Goal: Transaction & Acquisition: Subscribe to service/newsletter

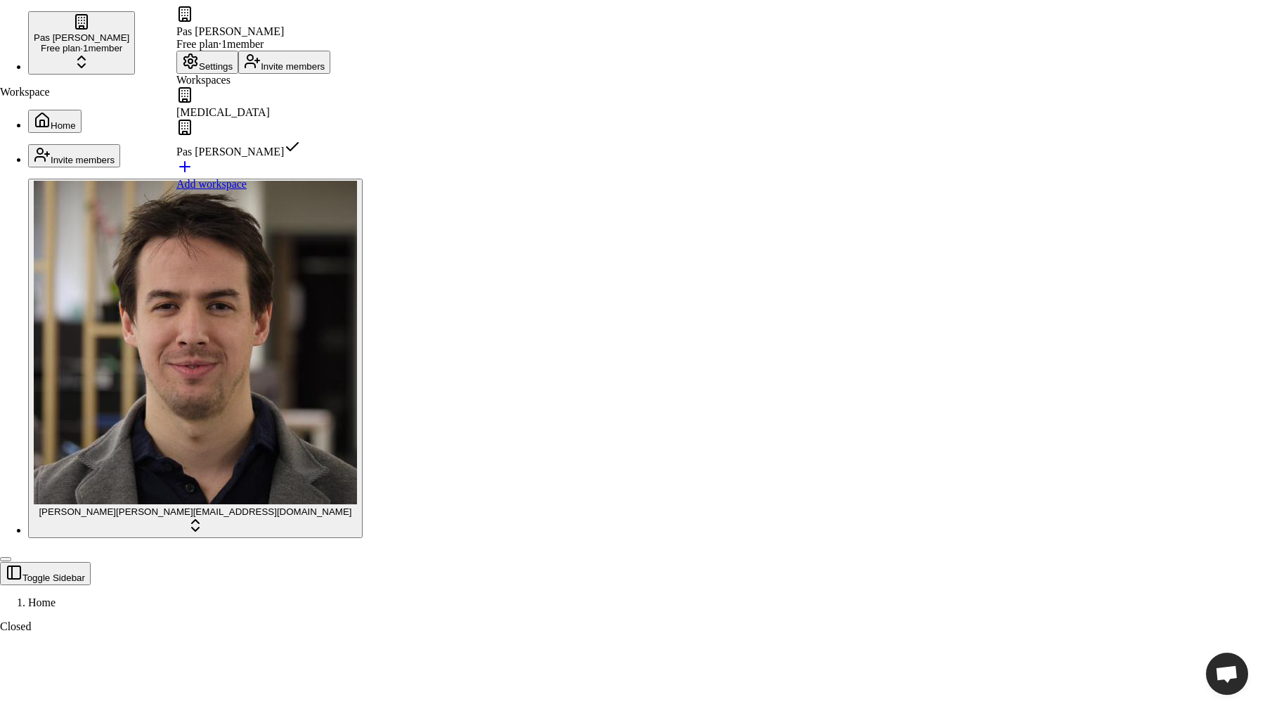
click at [243, 119] on div "Dopamine" at bounding box center [253, 102] width 154 height 32
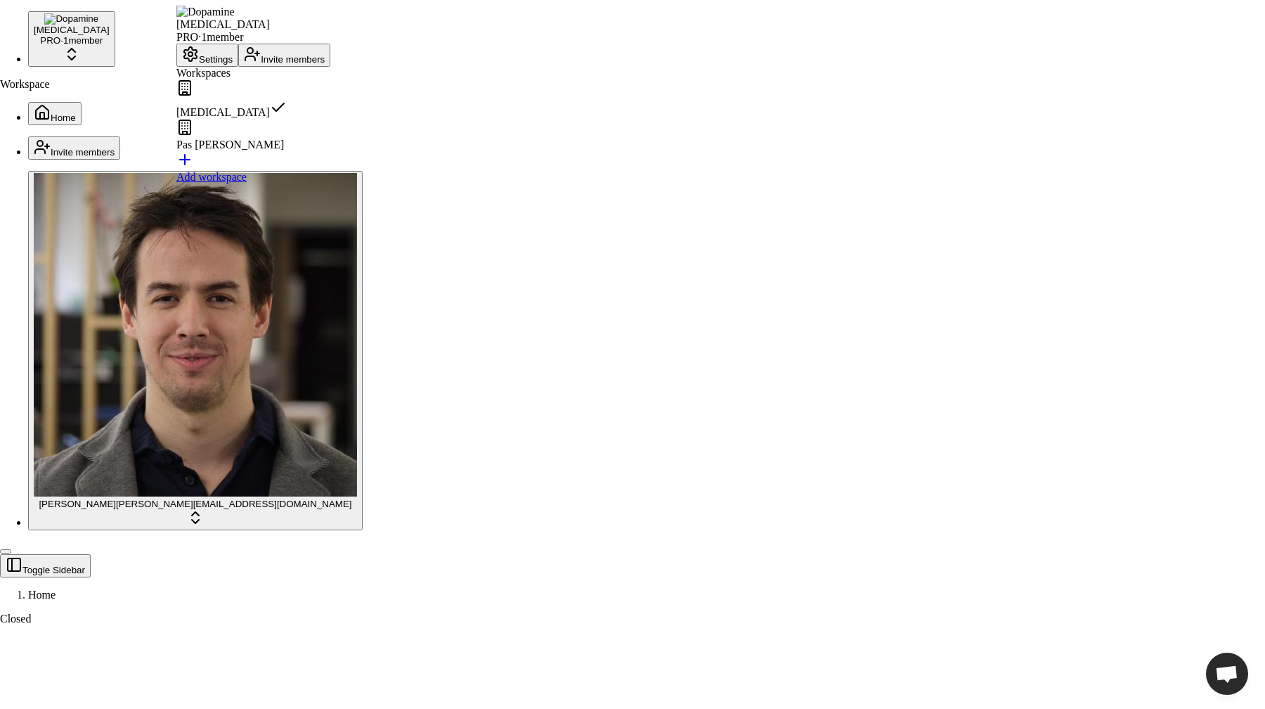
click at [235, 151] on div "Pas [PERSON_NAME]" at bounding box center [253, 135] width 154 height 32
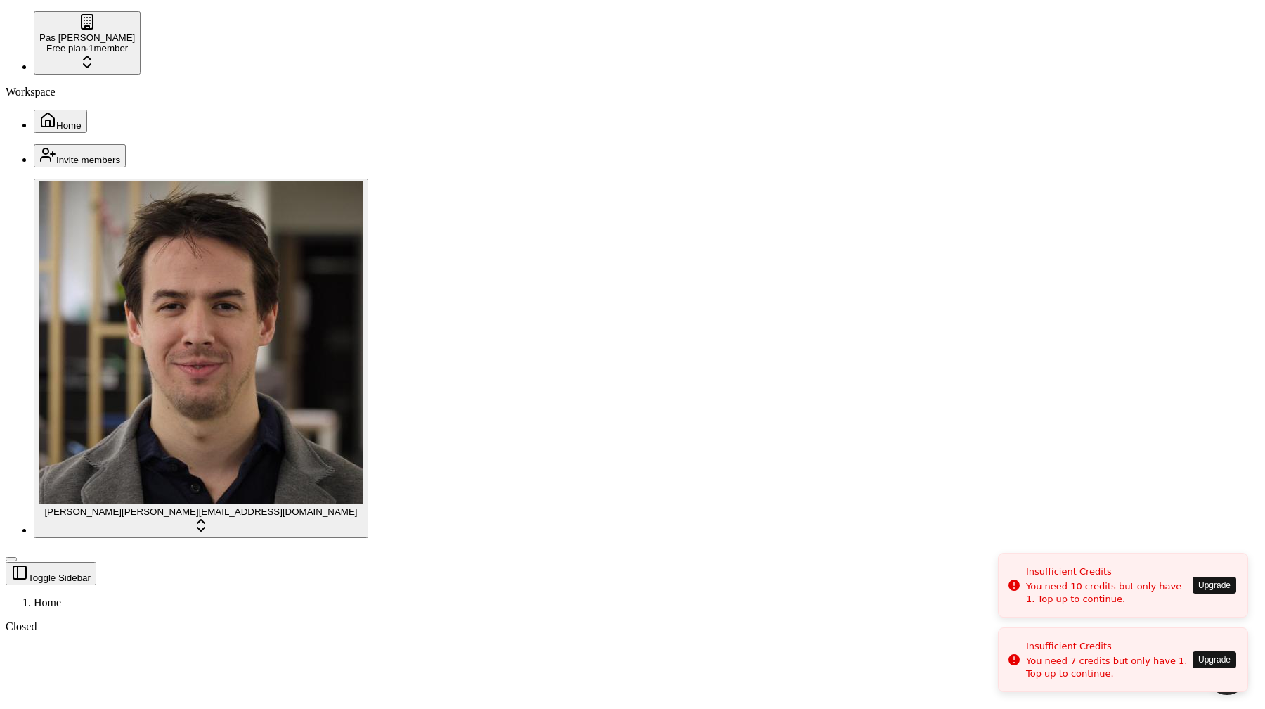
click at [1194, 662] on button "Upgrade" at bounding box center [1215, 659] width 44 height 17
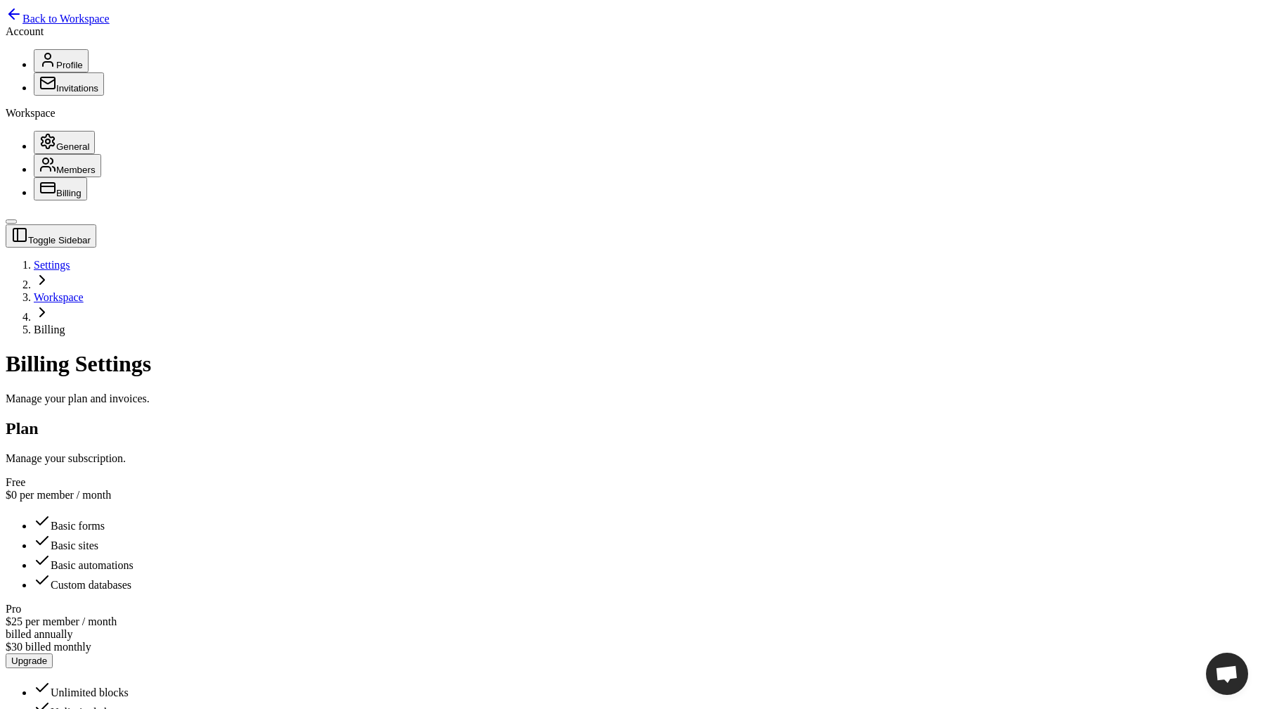
click at [53, 653] on button "Upgrade" at bounding box center [29, 660] width 47 height 15
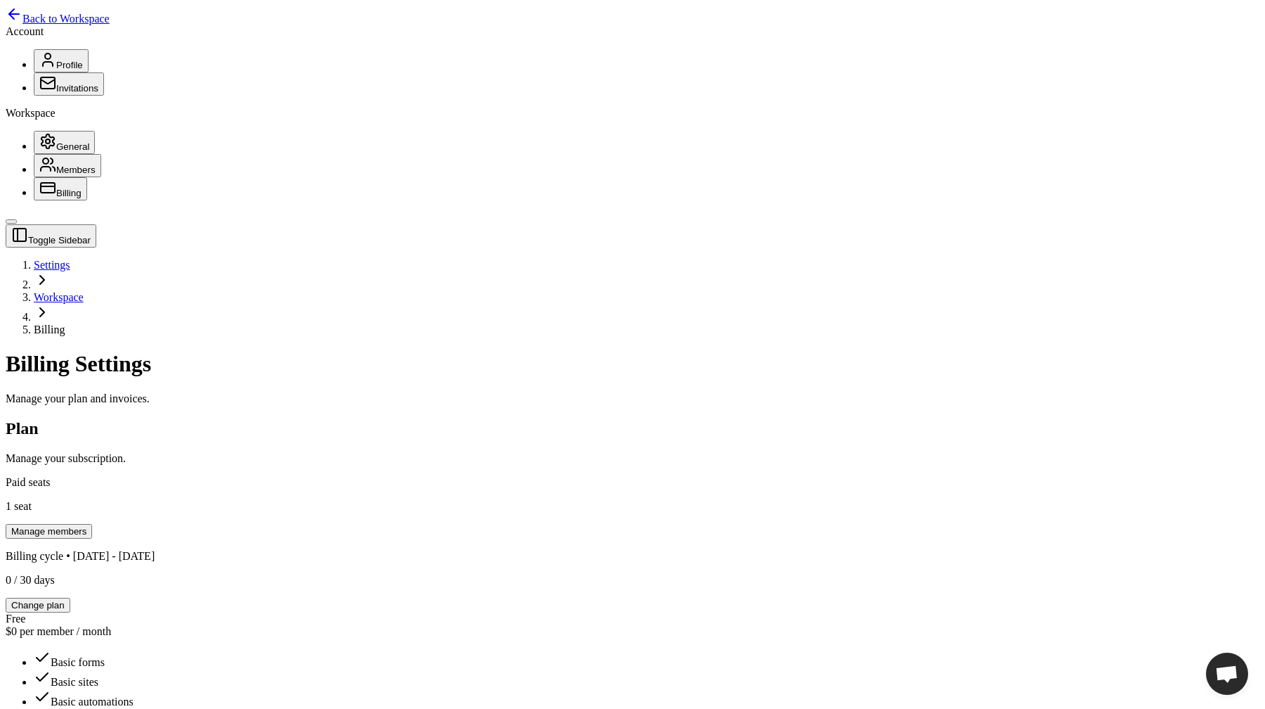
click at [76, 13] on link "Back to Workspace" at bounding box center [58, 19] width 104 height 12
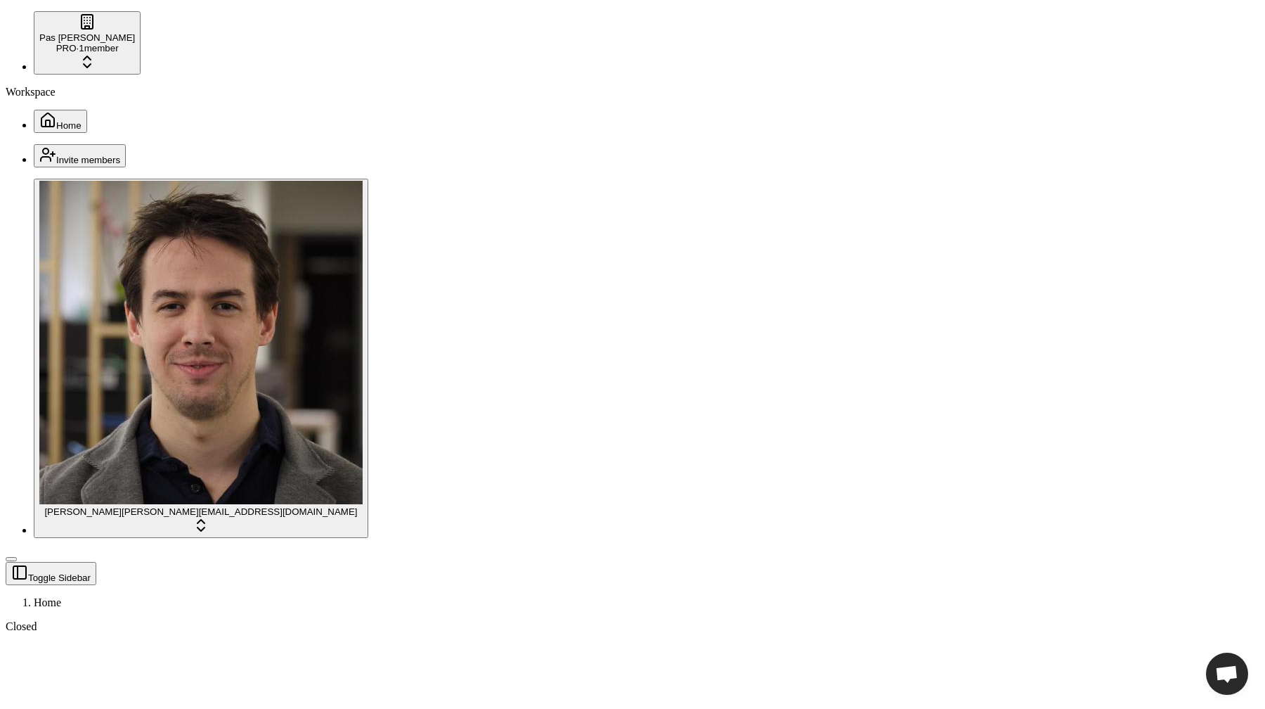
click at [75, 110] on button "Home" at bounding box center [60, 121] width 53 height 23
click at [56, 120] on span "Home" at bounding box center [68, 125] width 25 height 11
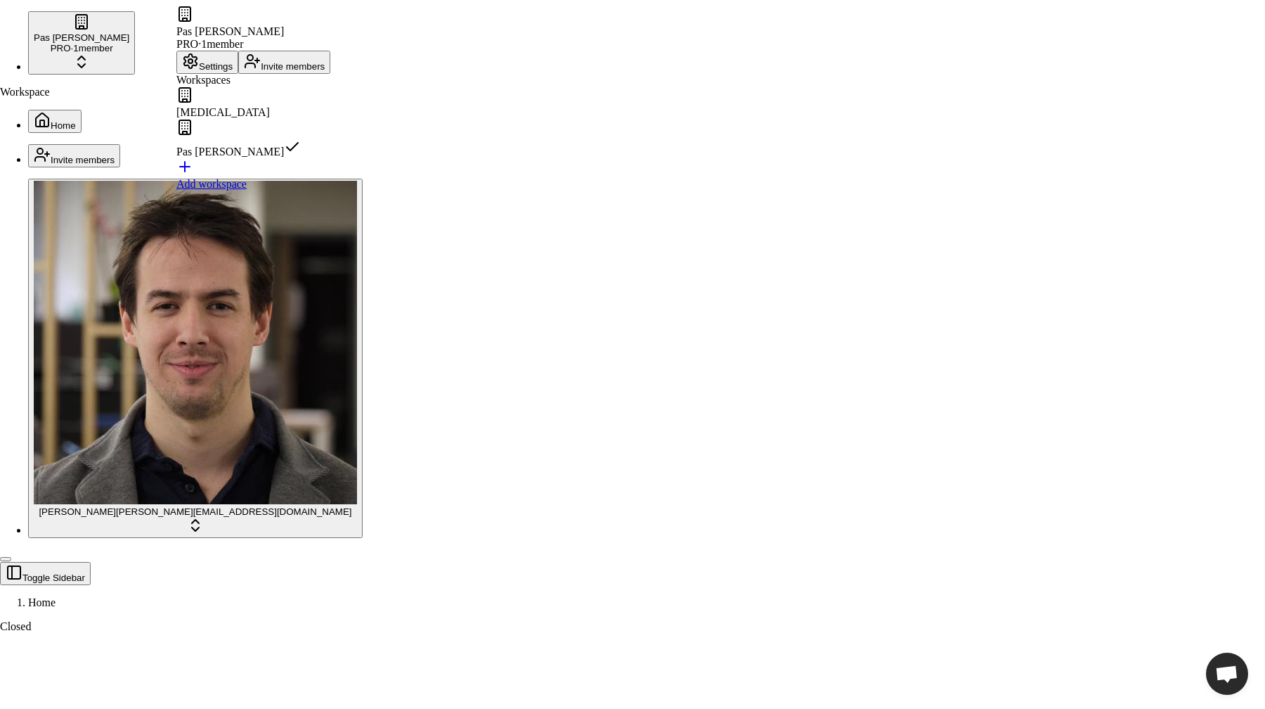
click at [231, 68] on button "Settings" at bounding box center [207, 62] width 62 height 23
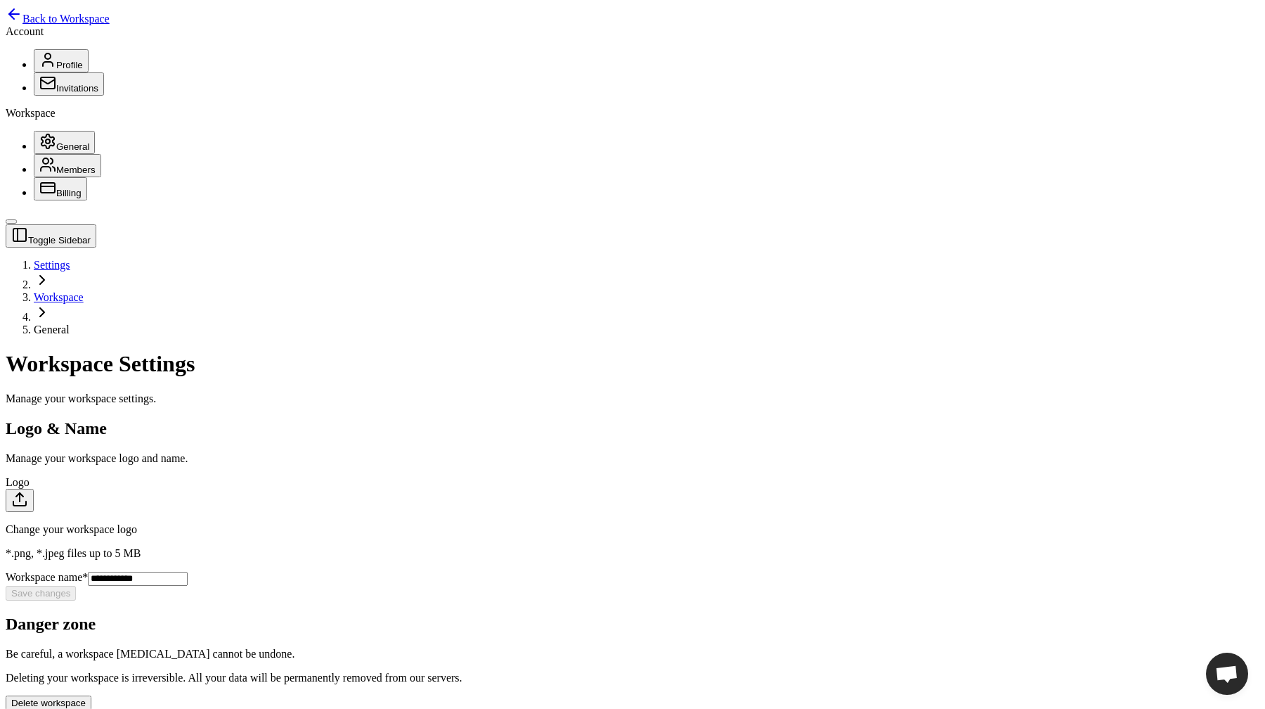
click at [41, 200] on button "Billing" at bounding box center [60, 188] width 53 height 23
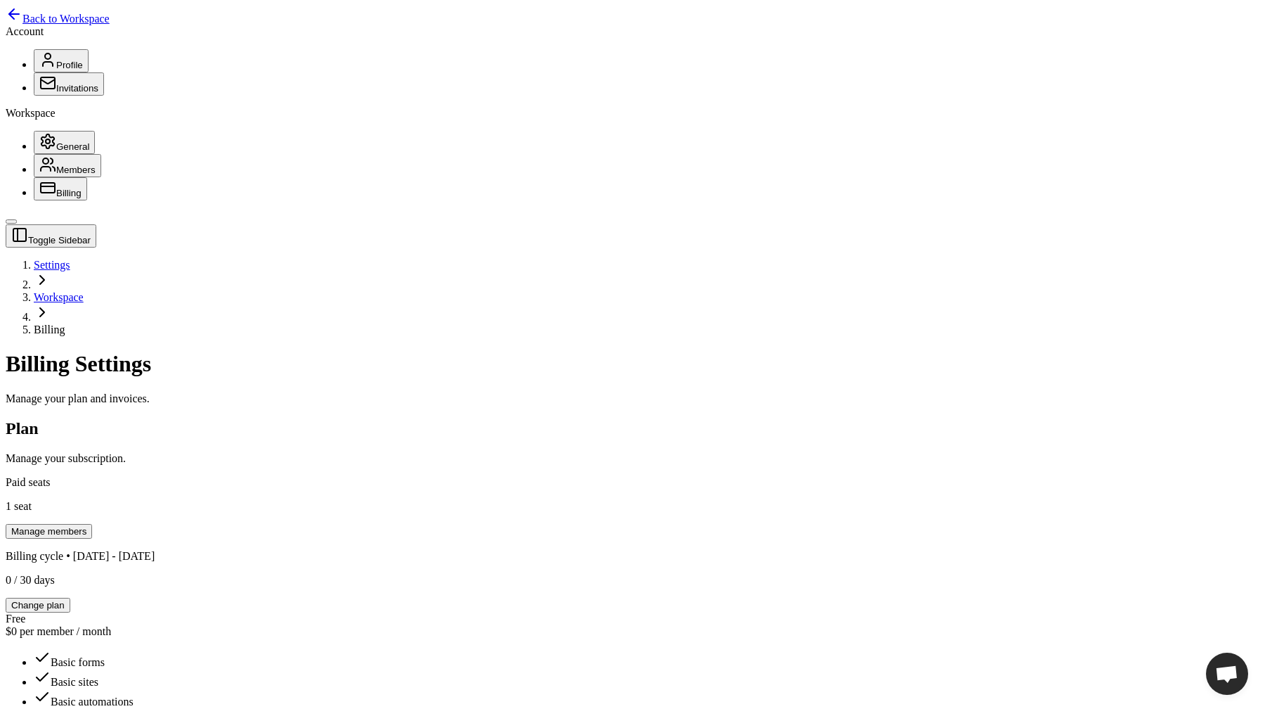
click at [70, 598] on button "Change plan" at bounding box center [38, 605] width 65 height 15
click at [89, 18] on span "Back to Workspace" at bounding box center [65, 19] width 87 height 12
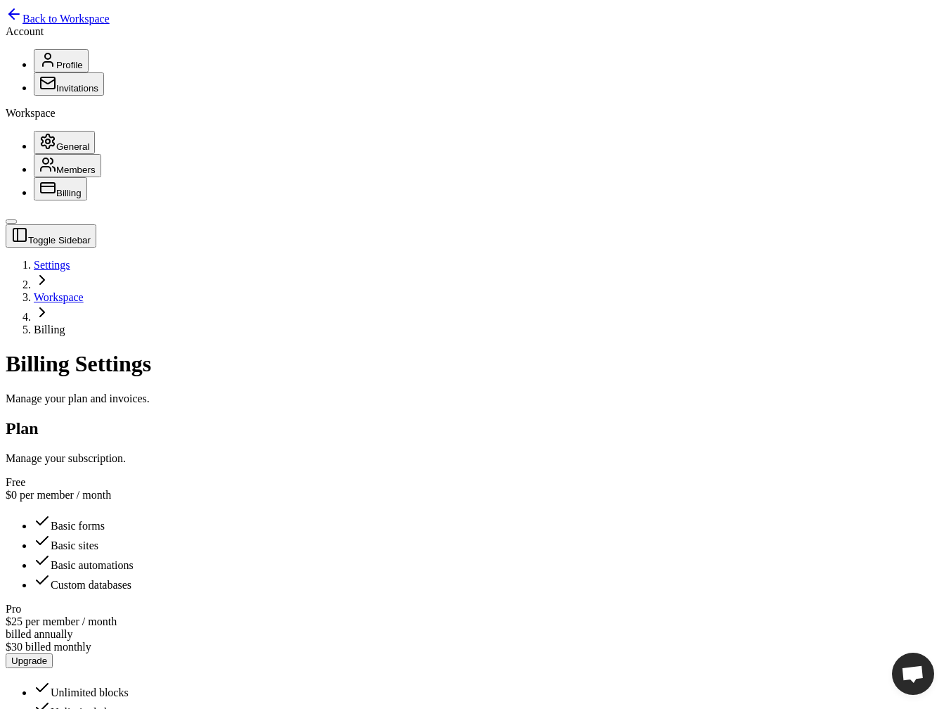
click at [459, 351] on div "Billing Settings Manage your plan and invoices." at bounding box center [476, 377] width 940 height 53
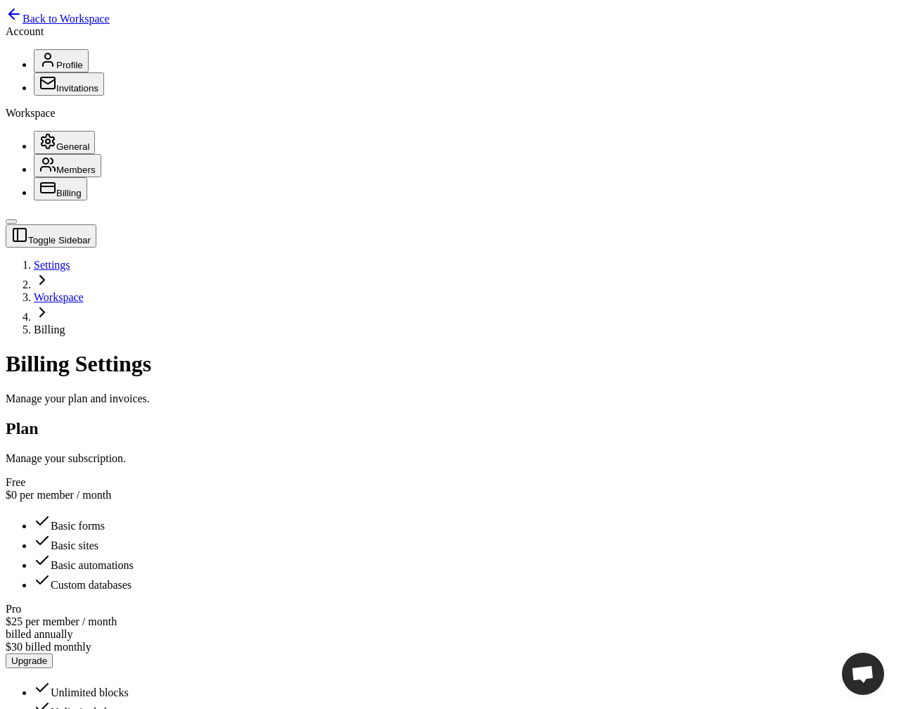
click at [714, 487] on main "Toggle Sidebar Settings Workspace Billing Billing Settings Manage your plan and…" at bounding box center [450, 606] width 889 height 764
click at [74, 18] on span "Back to Workspace" at bounding box center [65, 19] width 87 height 12
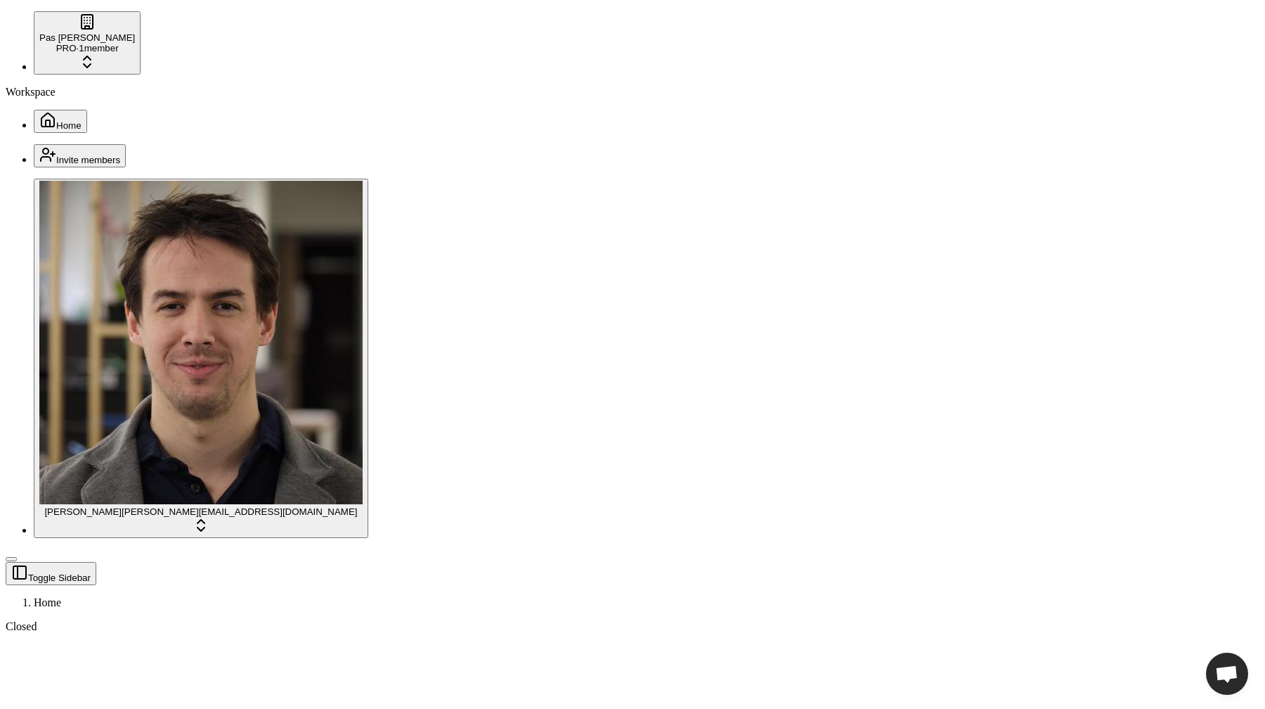
click at [1065, 562] on header "Toggle Sidebar Home" at bounding box center [633, 585] width 1254 height 47
